Goal: Find specific page/section: Find specific page/section

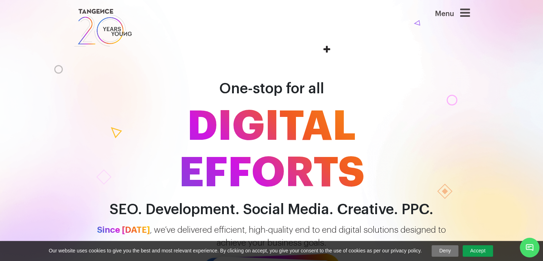
click at [466, 12] on icon at bounding box center [465, 12] width 10 height 11
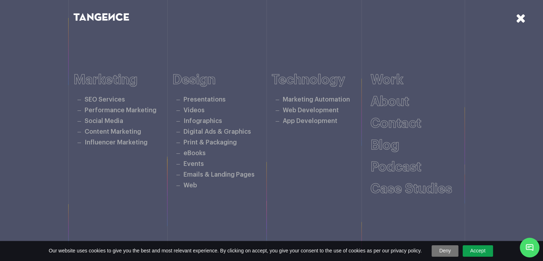
click at [523, 14] on icon at bounding box center [521, 18] width 10 height 12
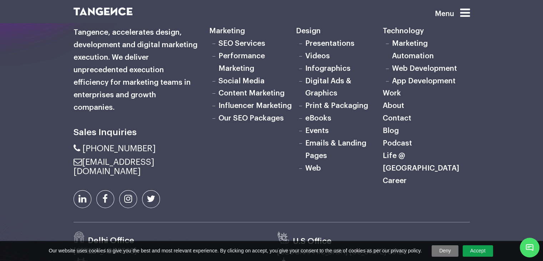
scroll to position [2262, 0]
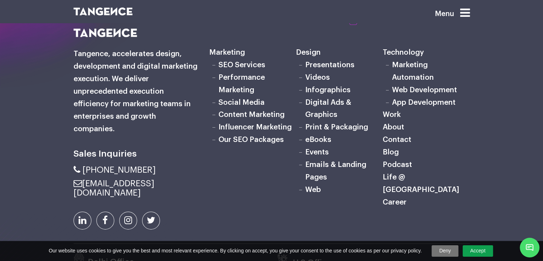
click at [242, 143] on link "Our SEO Packages" at bounding box center [250, 139] width 65 height 7
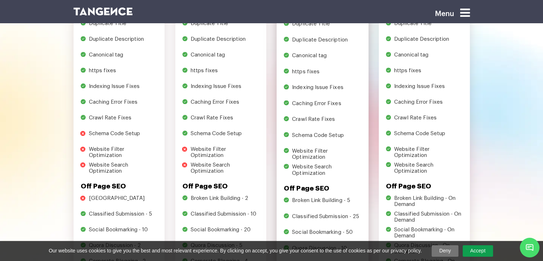
scroll to position [714, 0]
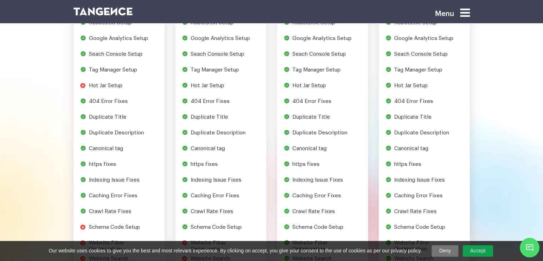
click at [466, 11] on icon at bounding box center [465, 12] width 10 height 11
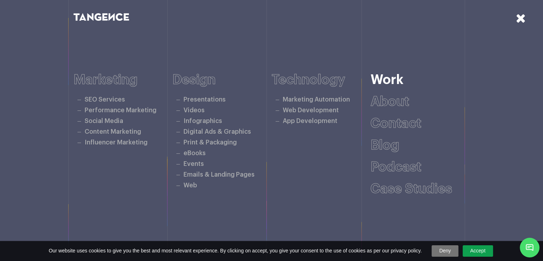
click at [390, 80] on link "Work" at bounding box center [386, 79] width 33 height 13
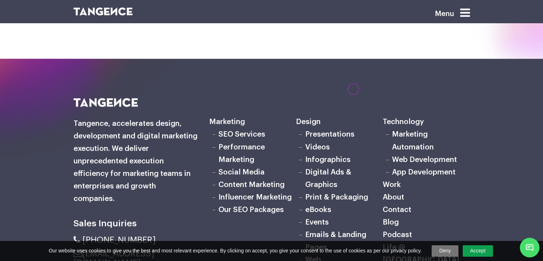
scroll to position [1214, 0]
